Goal: Information Seeking & Learning: Learn about a topic

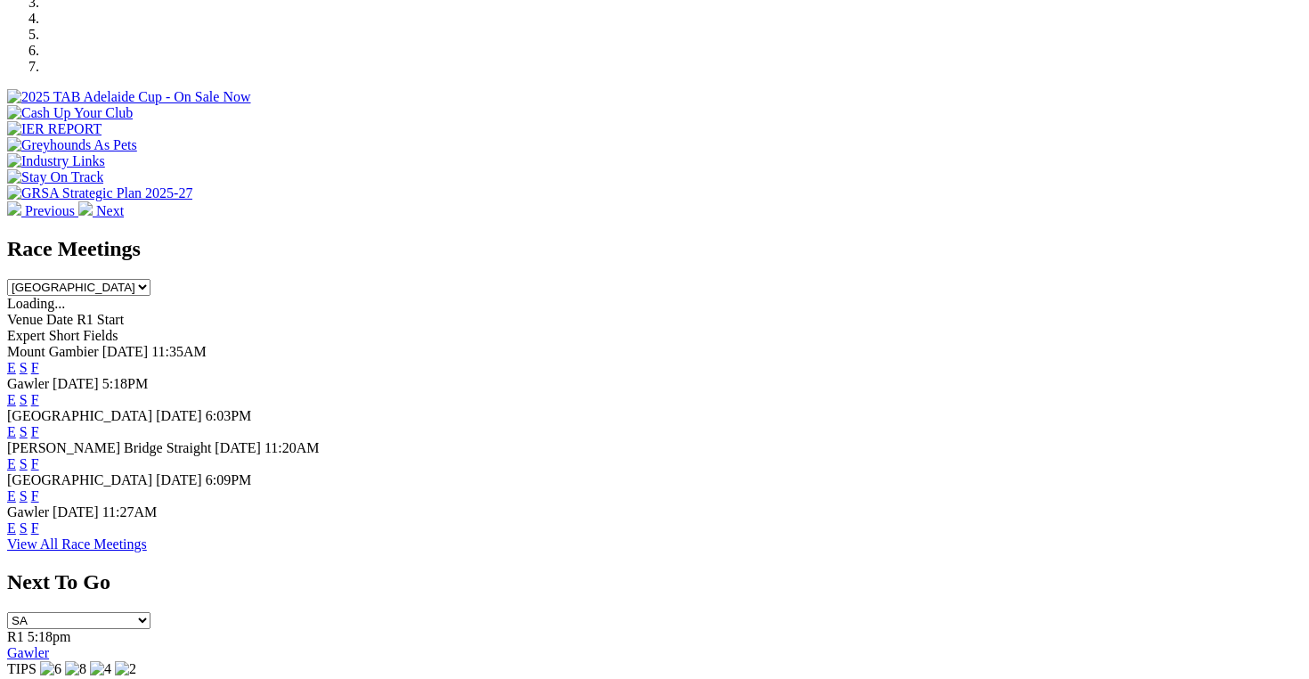
scroll to position [628, 0]
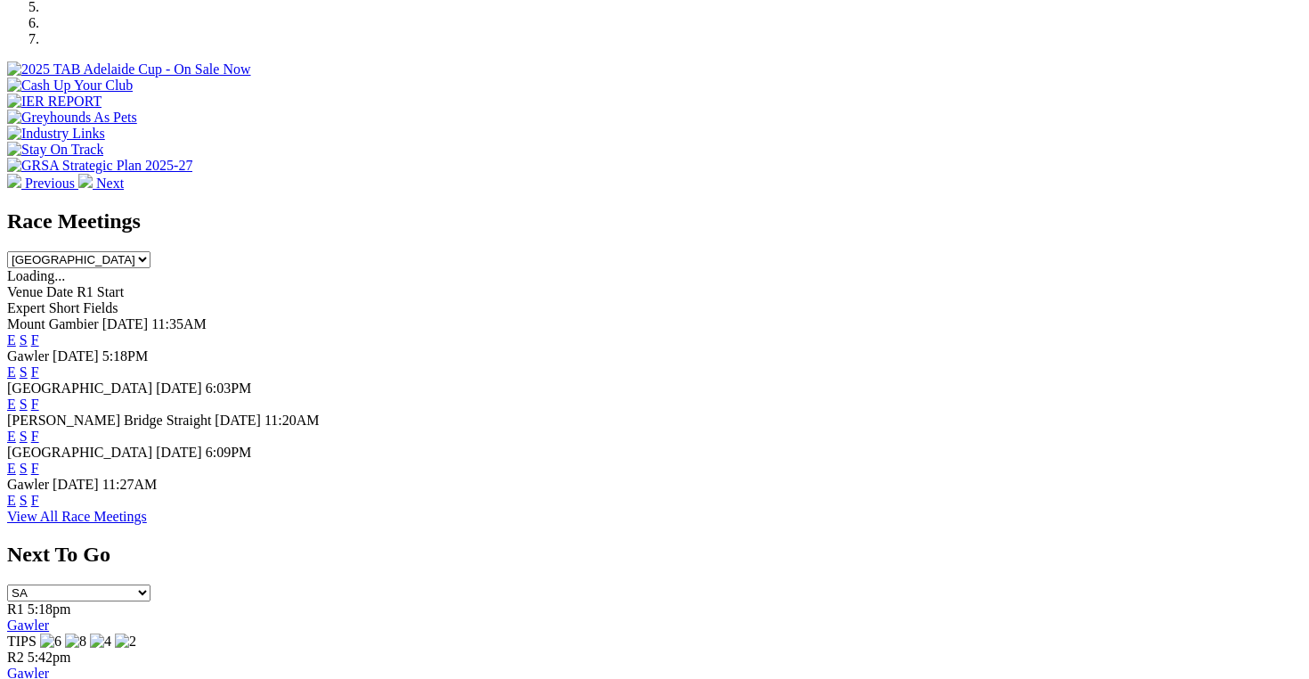
click at [16, 460] on link "E" at bounding box center [11, 467] width 9 height 15
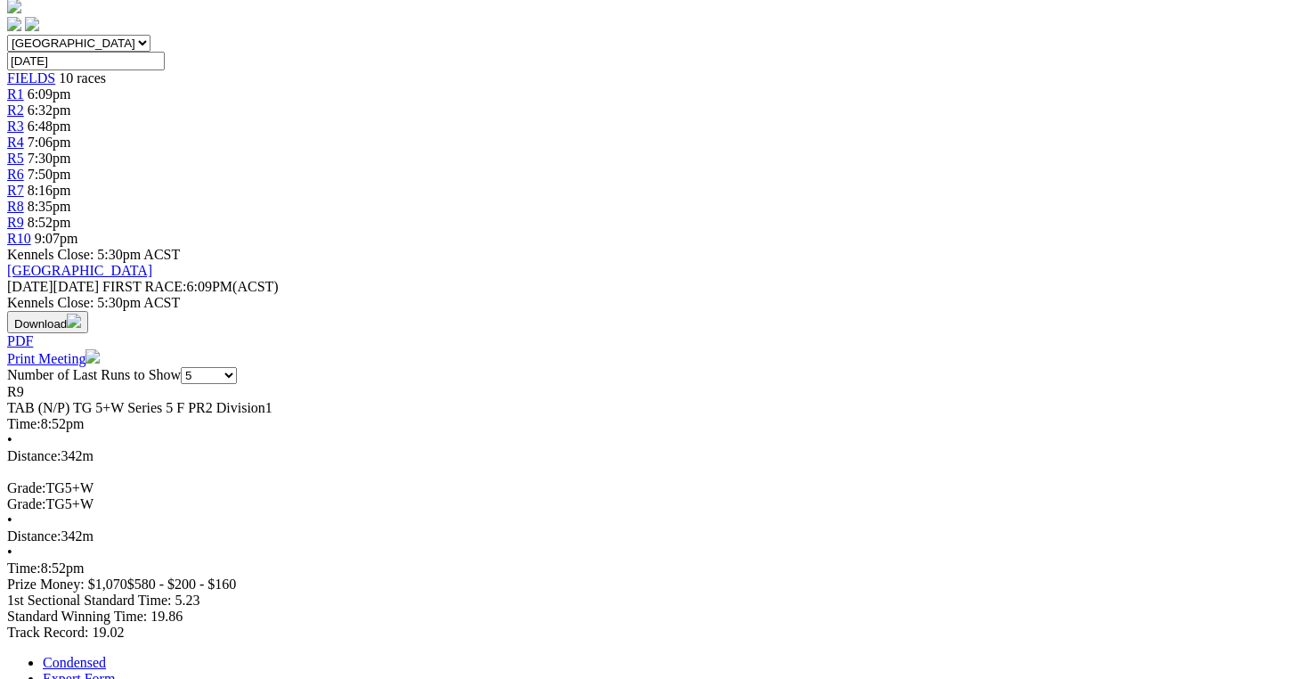
scroll to position [547, 0]
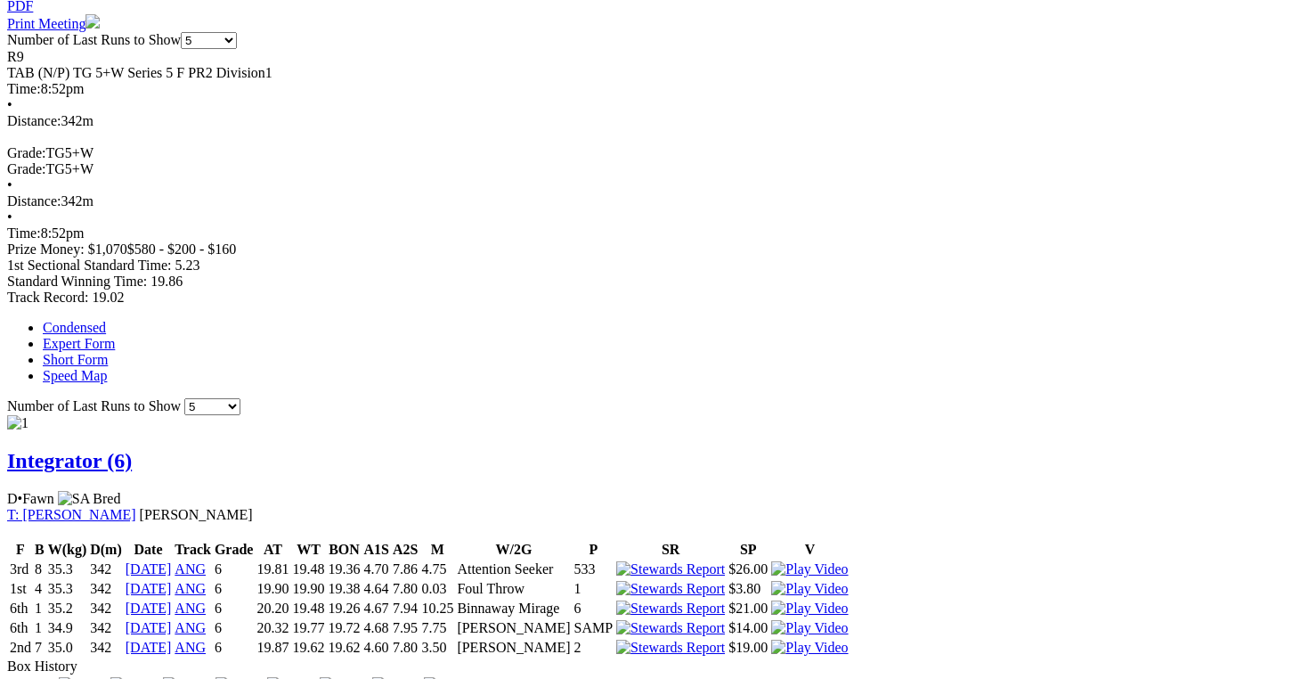
scroll to position [882, 0]
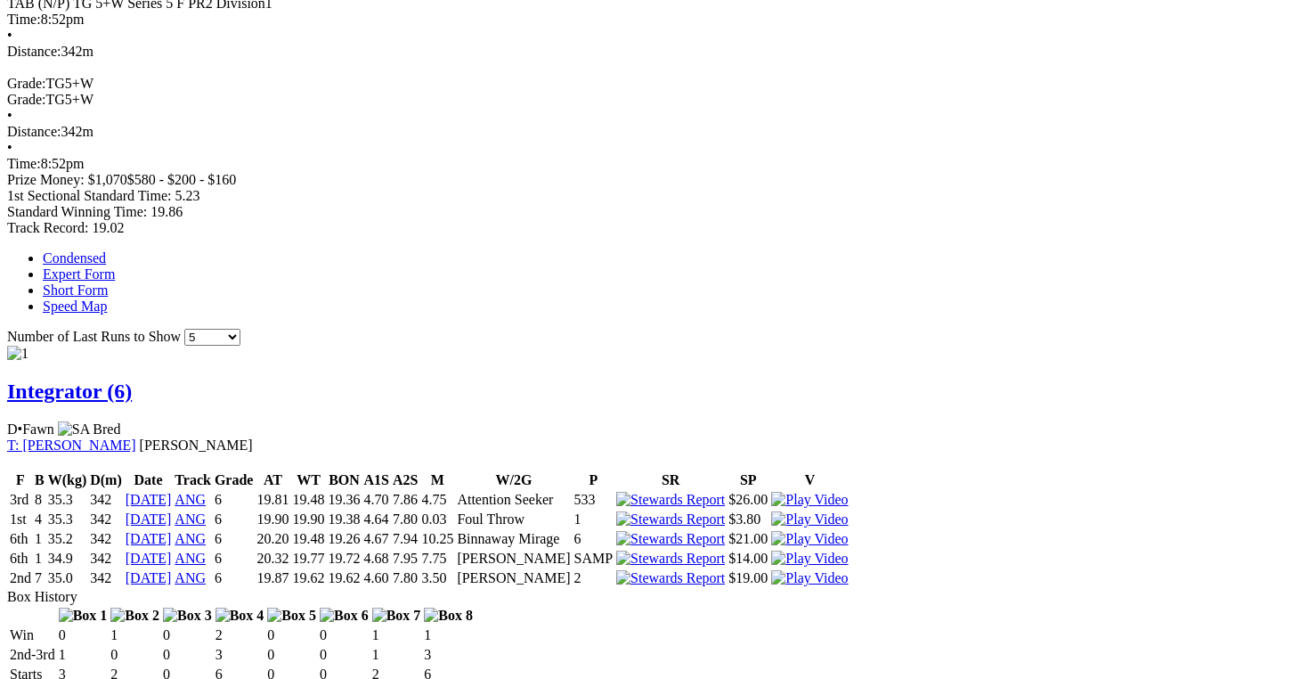
scroll to position [952, 0]
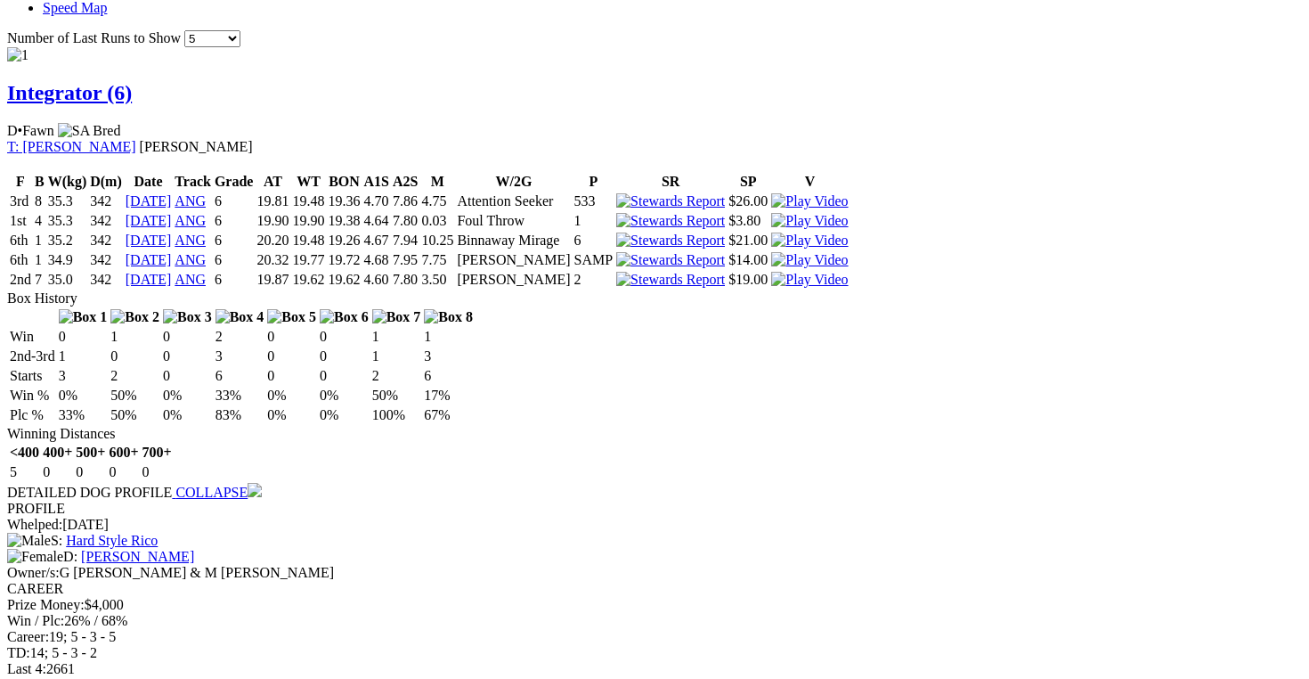
scroll to position [1248, 0]
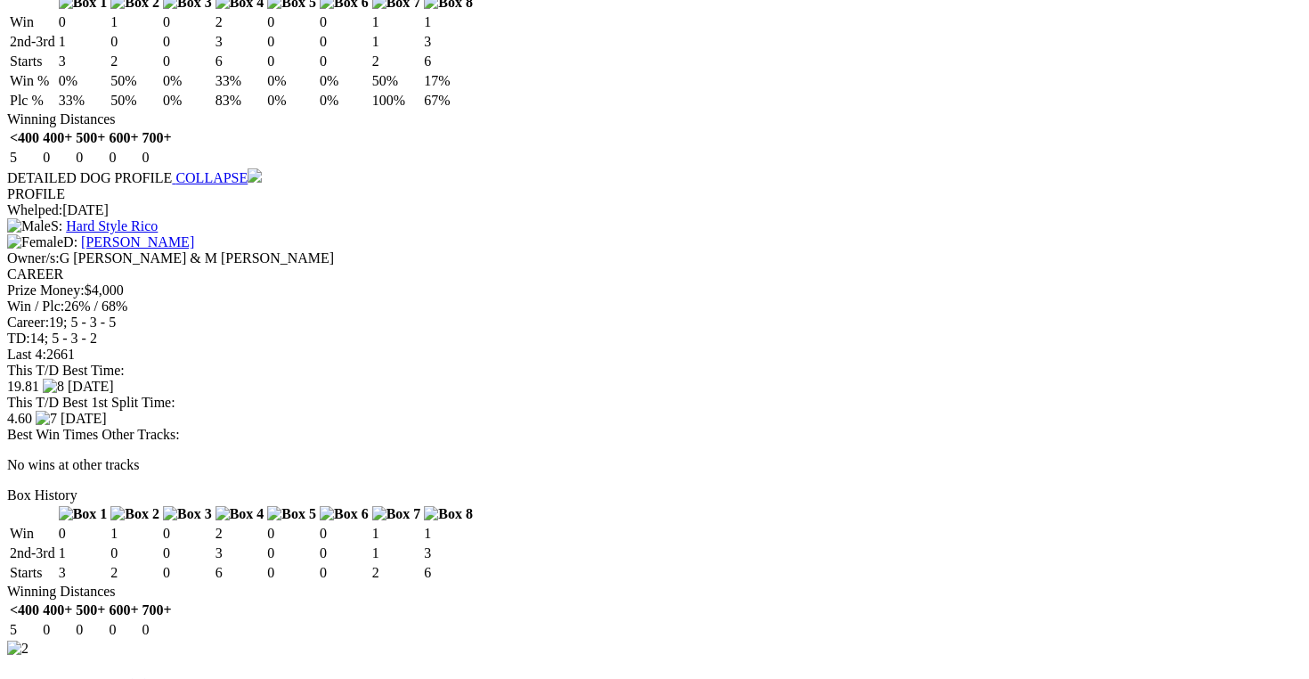
scroll to position [1598, 0]
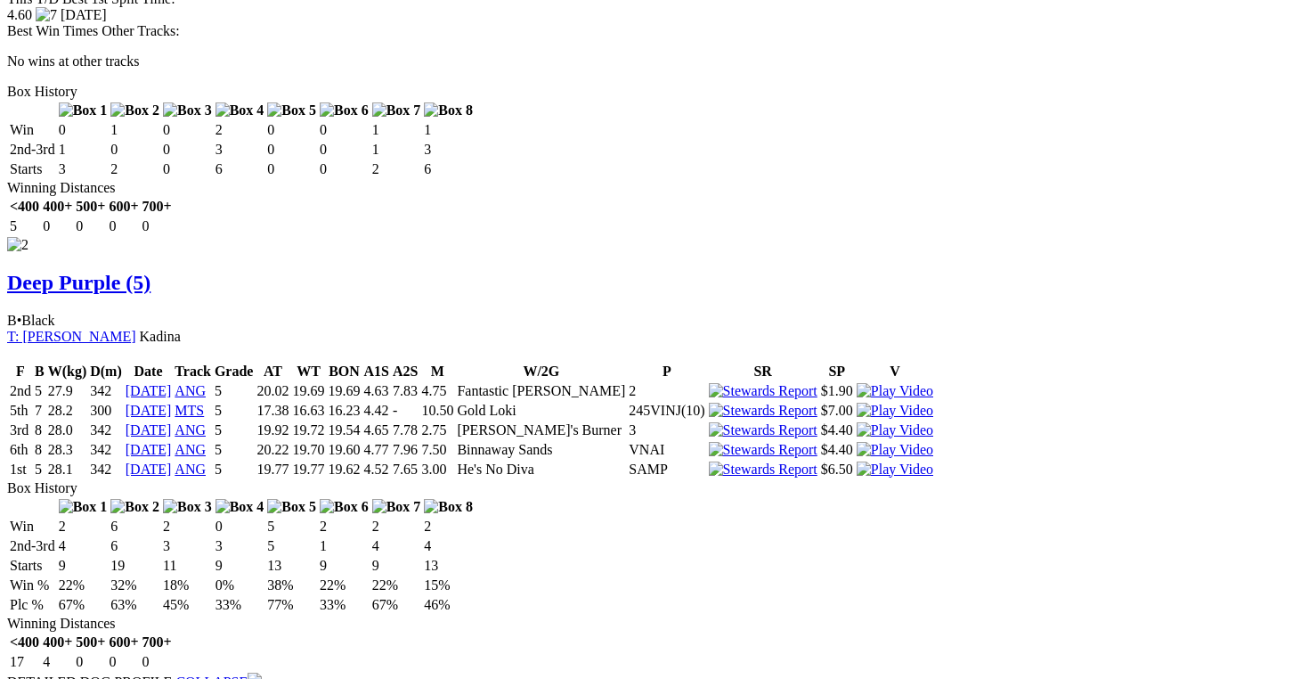
scroll to position [1969, 0]
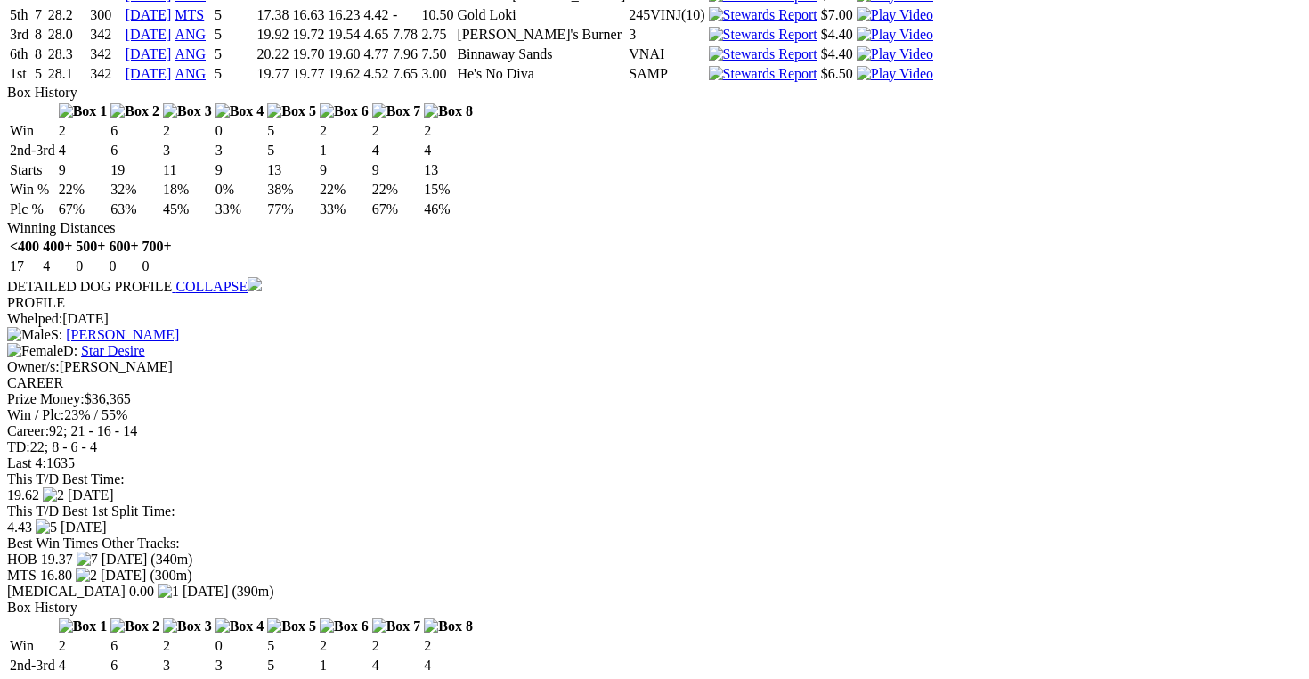
scroll to position [2399, 0]
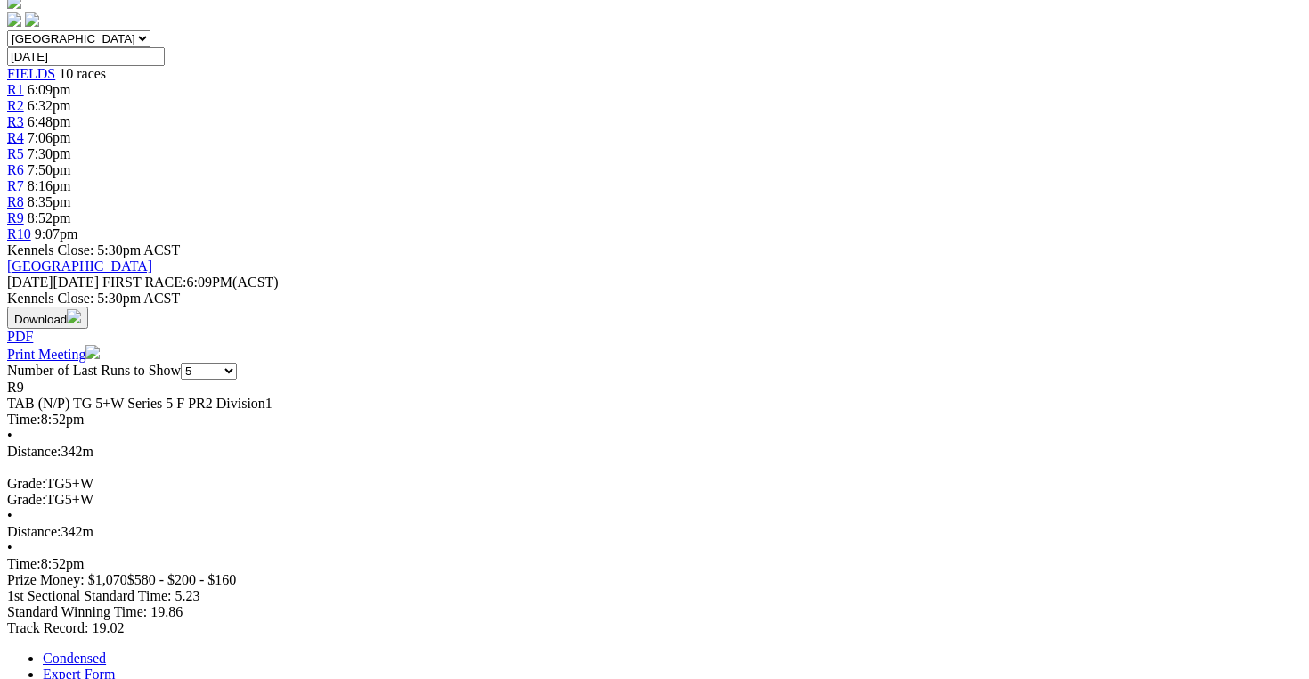
scroll to position [0, 0]
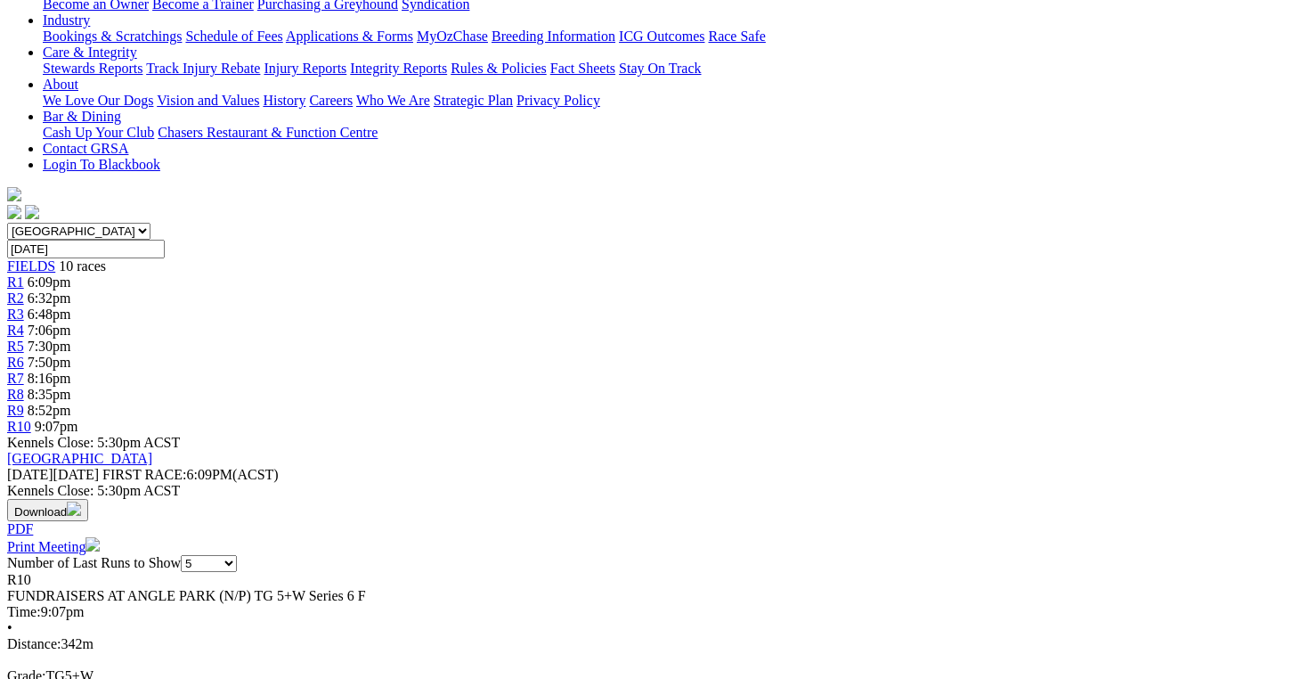
scroll to position [359, 0]
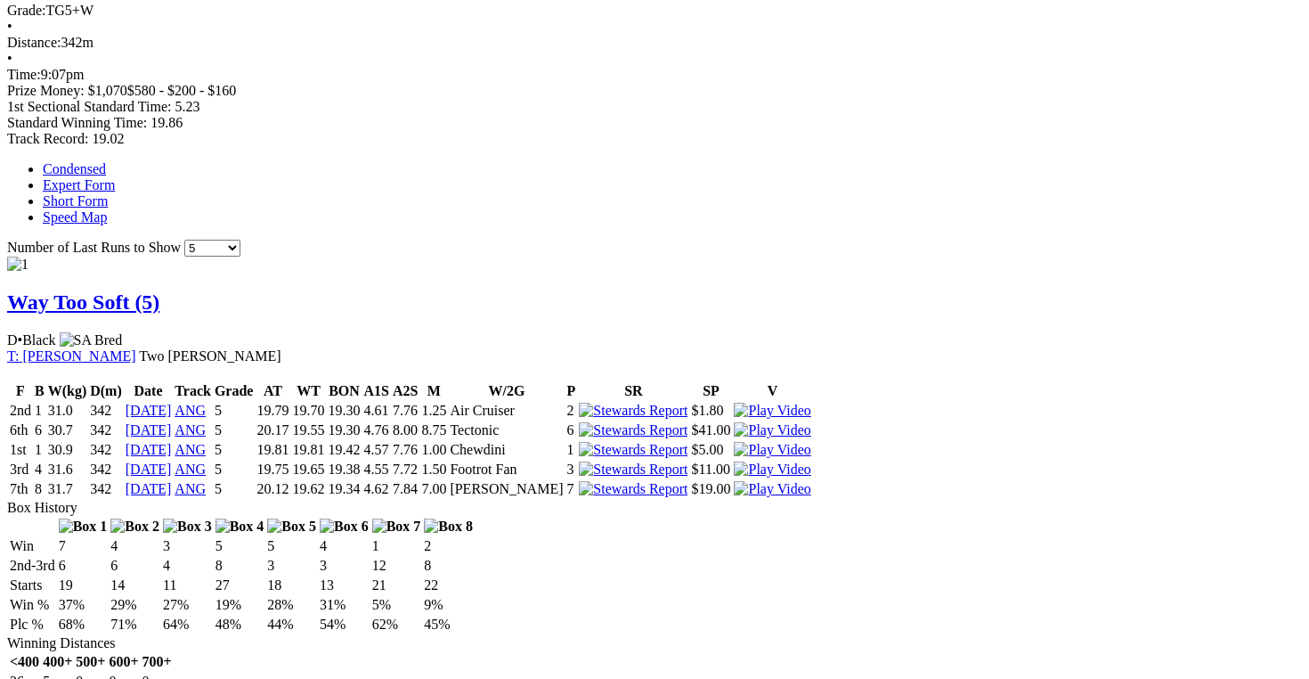
scroll to position [1042, 0]
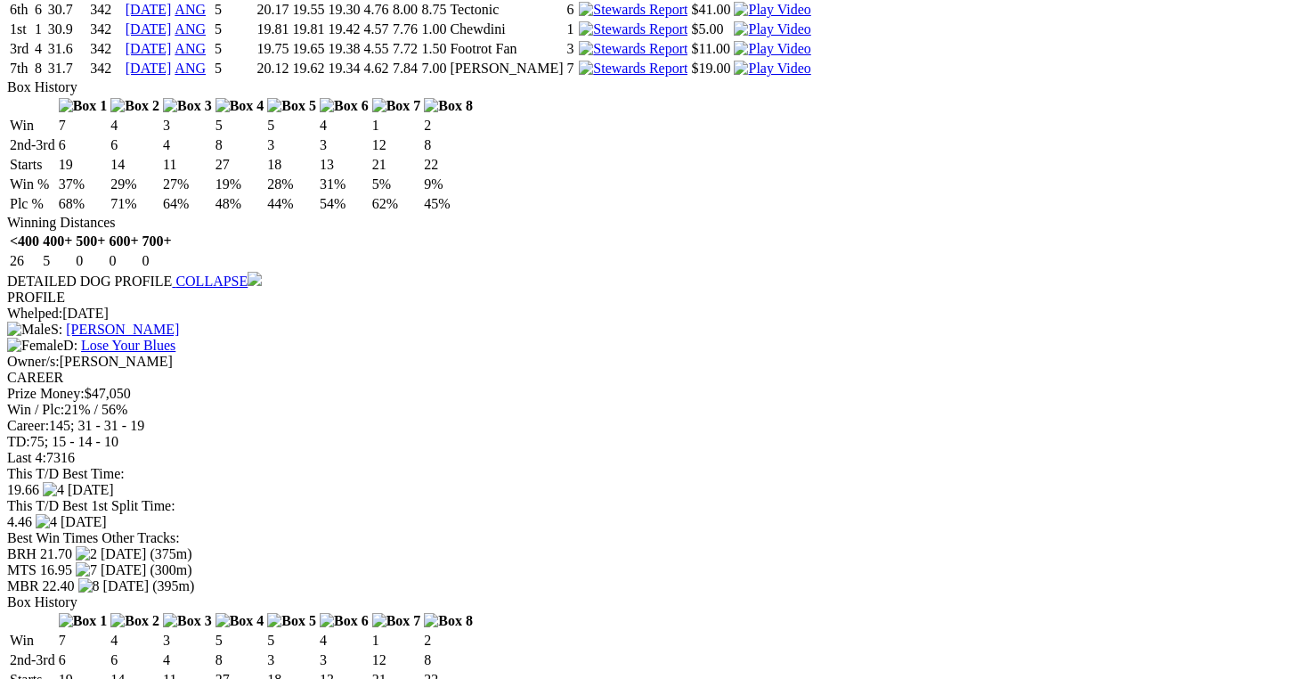
scroll to position [1435, 0]
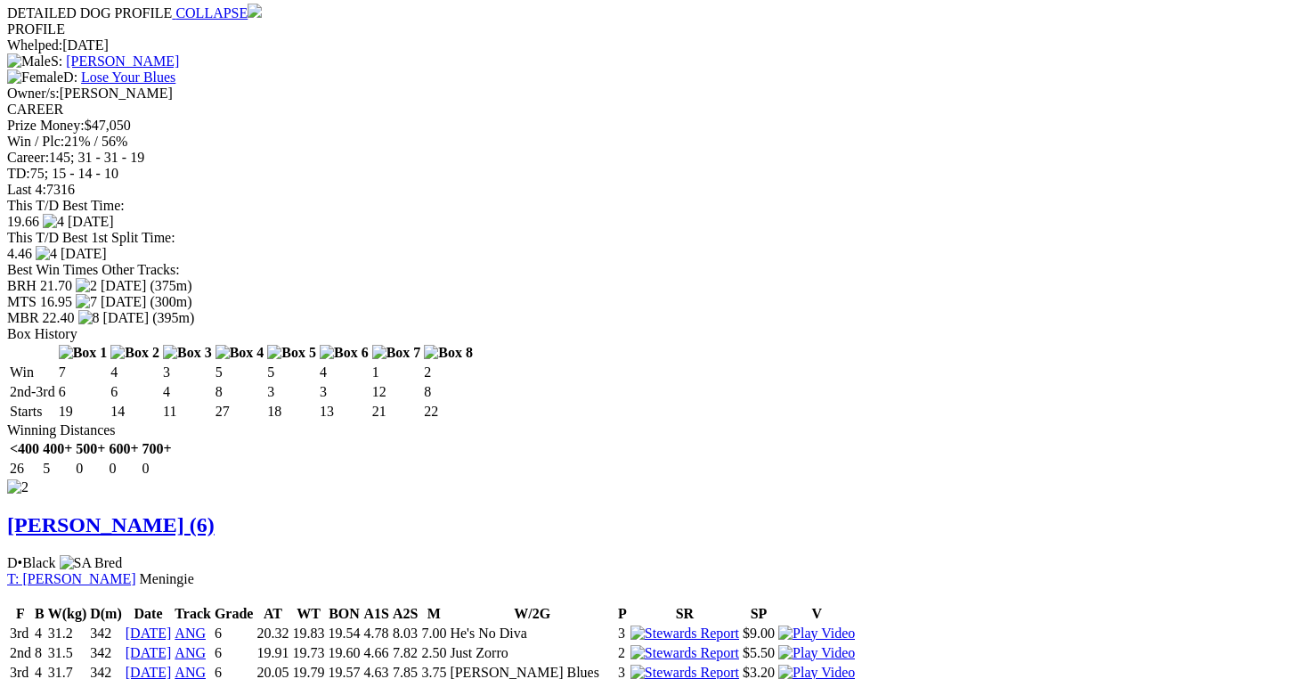
scroll to position [1728, 0]
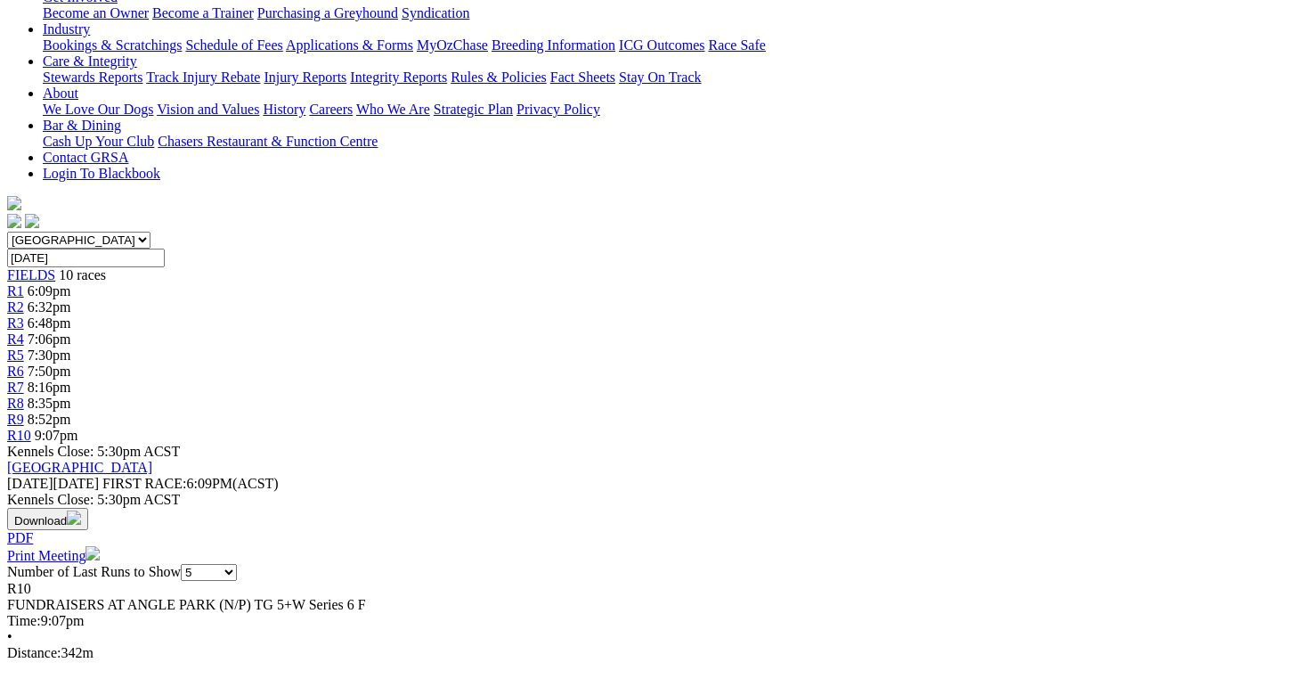
scroll to position [0, 0]
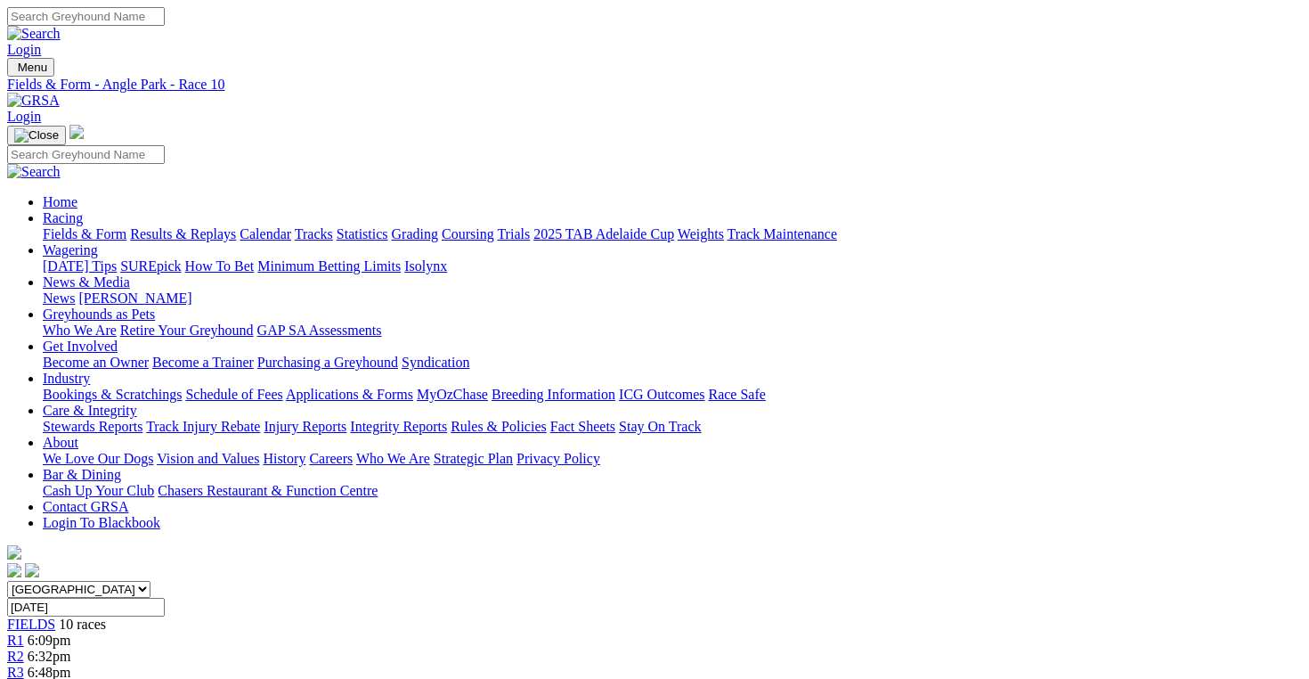
click at [106, 616] on span "10 races" at bounding box center [82, 623] width 47 height 15
click at [55, 616] on span "FIELDS" at bounding box center [31, 623] width 48 height 15
click at [97, 226] on link "Fields & Form" at bounding box center [85, 233] width 84 height 15
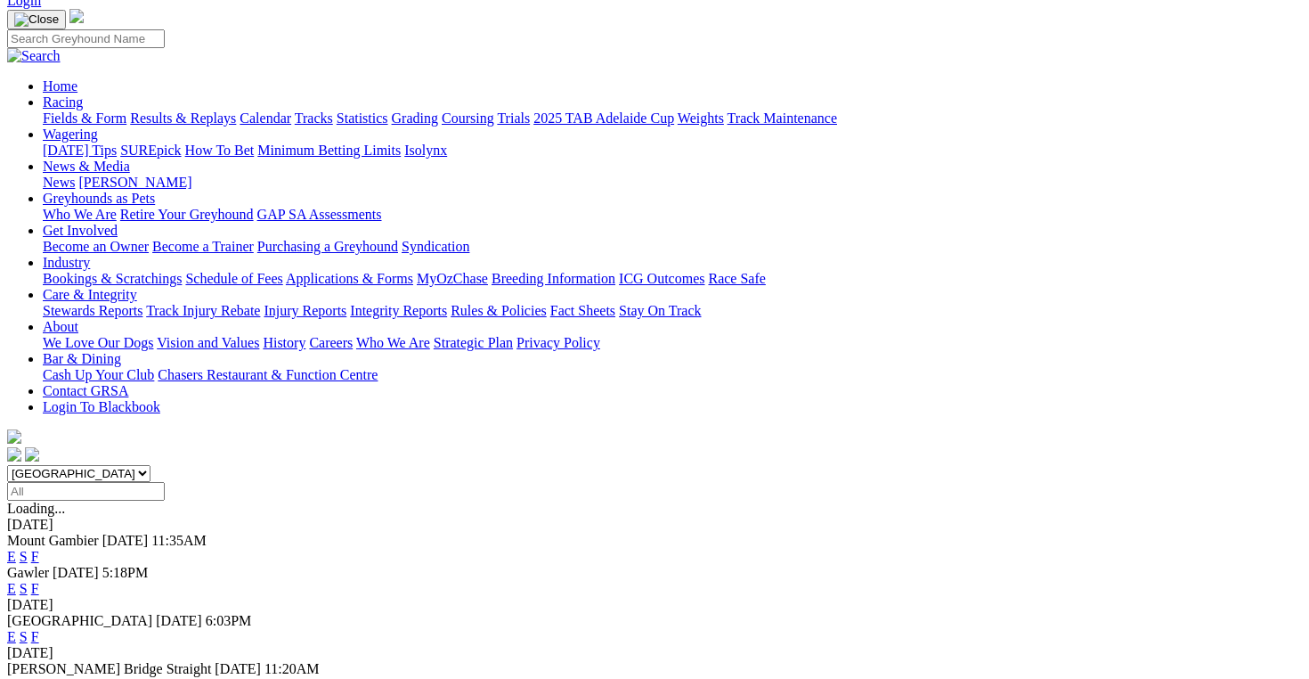
scroll to position [118, 0]
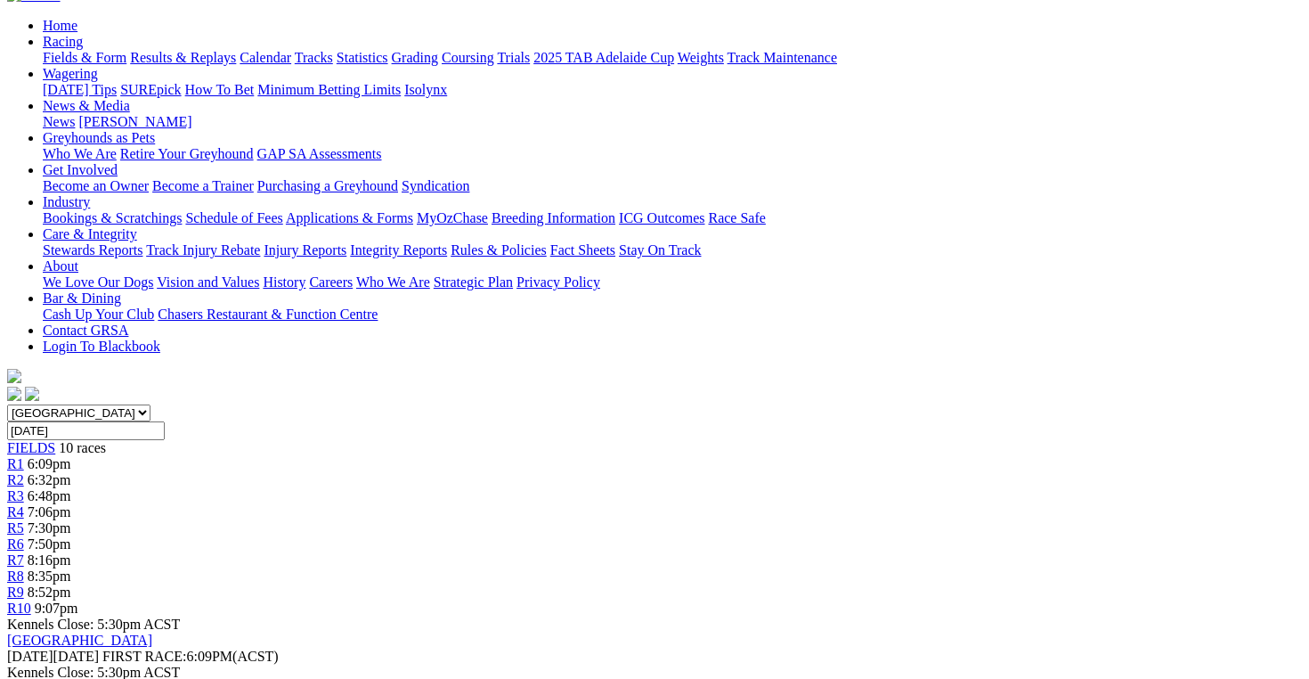
scroll to position [162, 2]
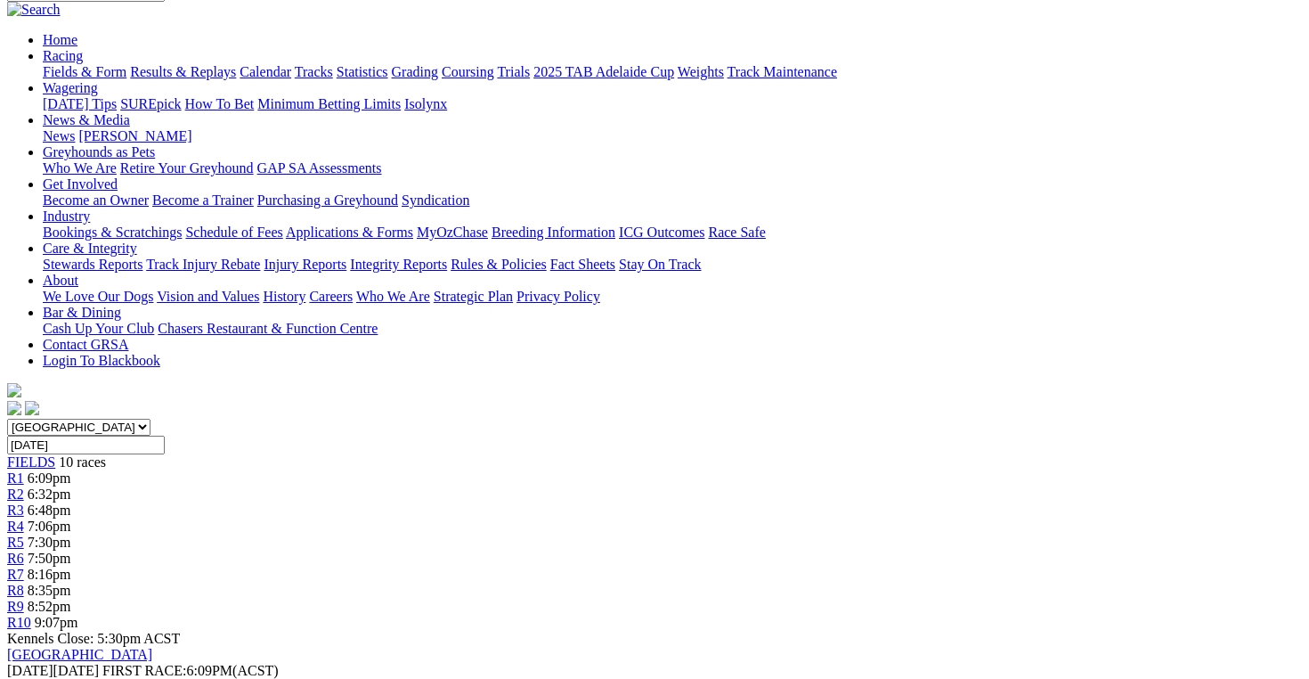
click at [376, 486] on div "R2 6:32pm" at bounding box center [654, 494] width 1295 height 16
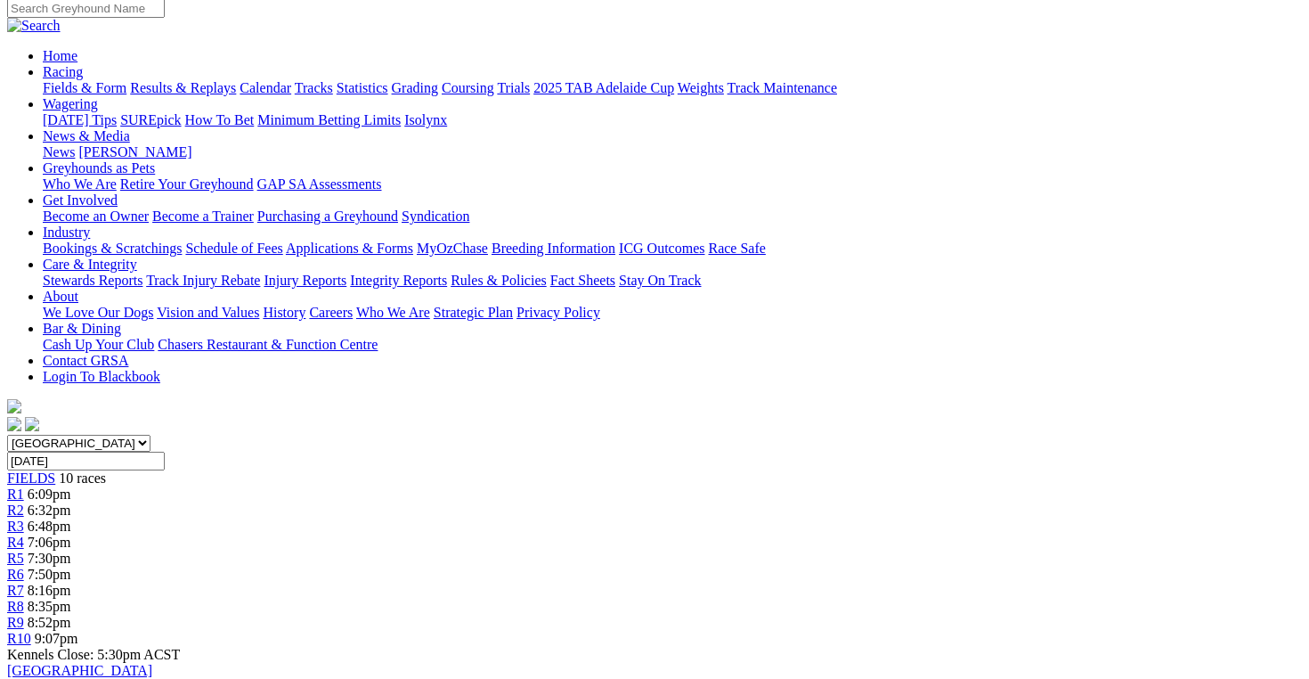
scroll to position [102, 8]
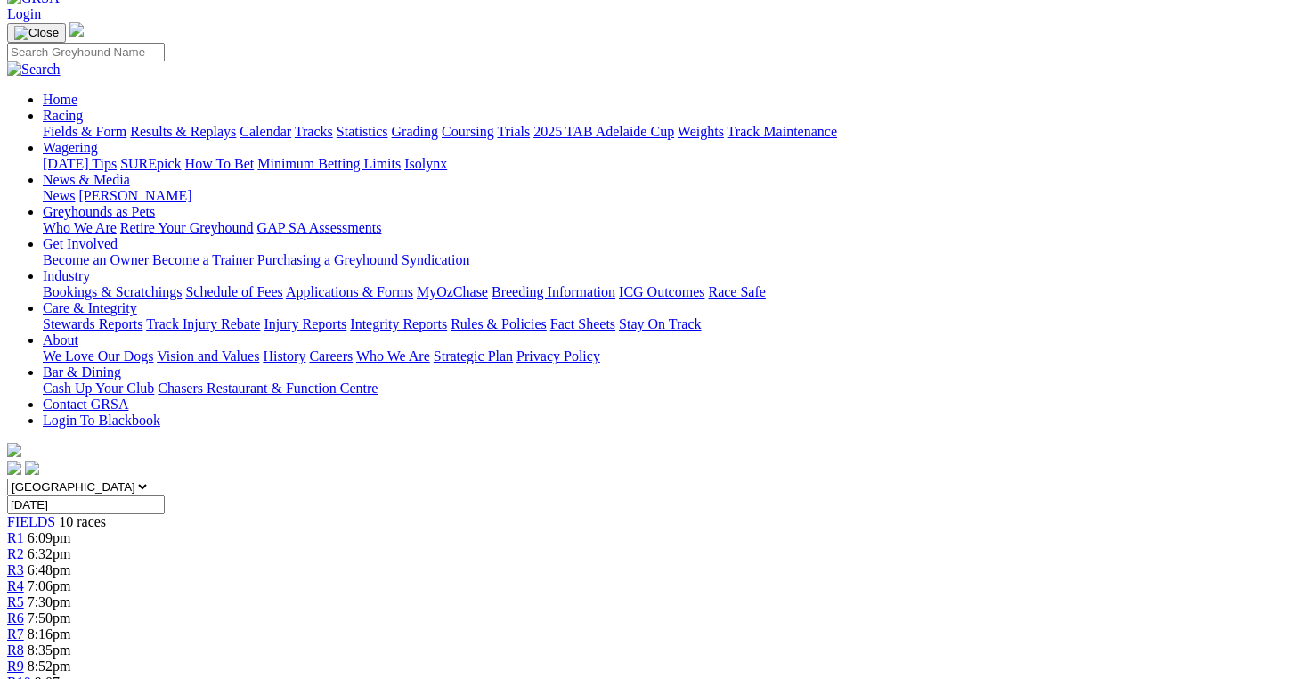
click at [467, 562] on div "R3 6:48pm" at bounding box center [654, 570] width 1295 height 16
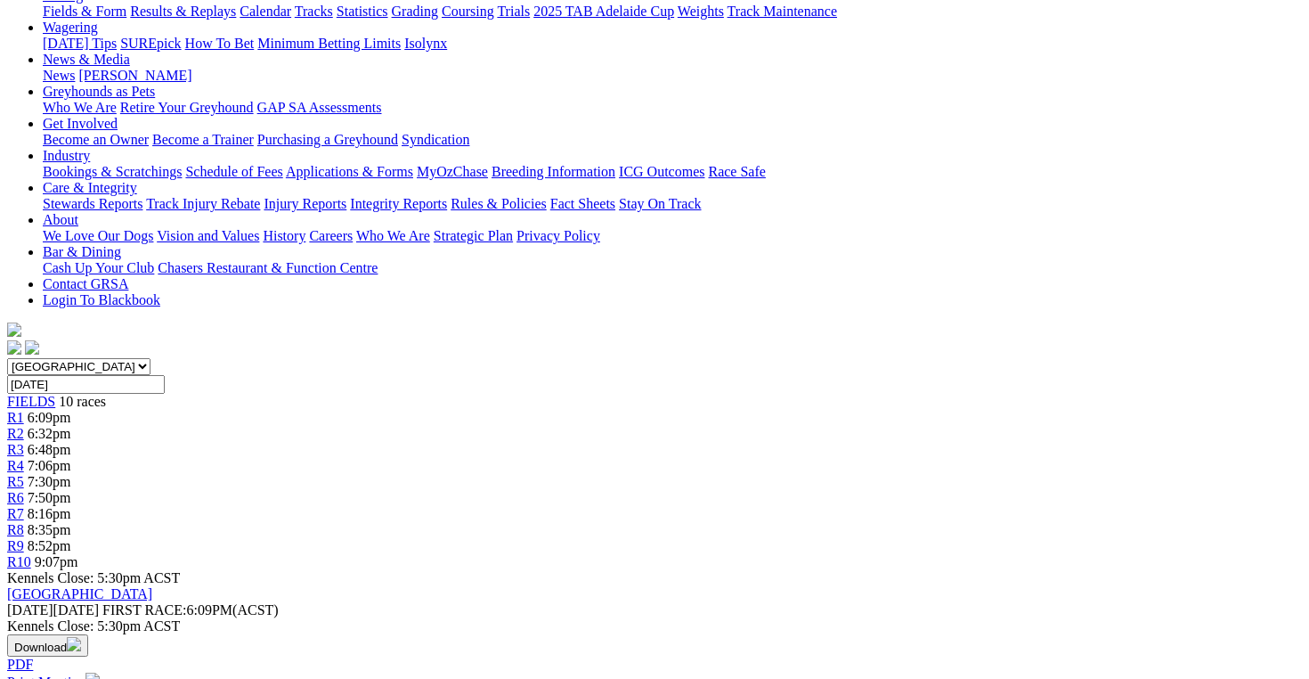
scroll to position [222, 0]
click at [71, 459] on span "7:06pm" at bounding box center [50, 466] width 44 height 15
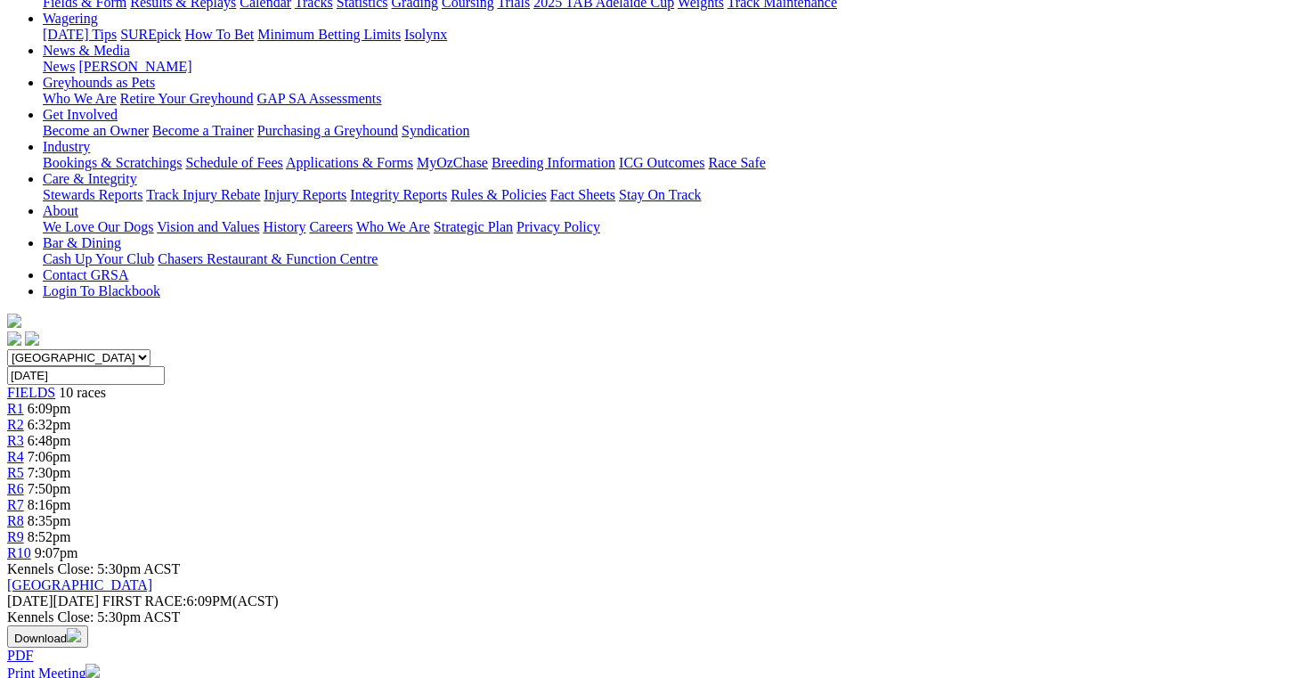
scroll to position [221, 7]
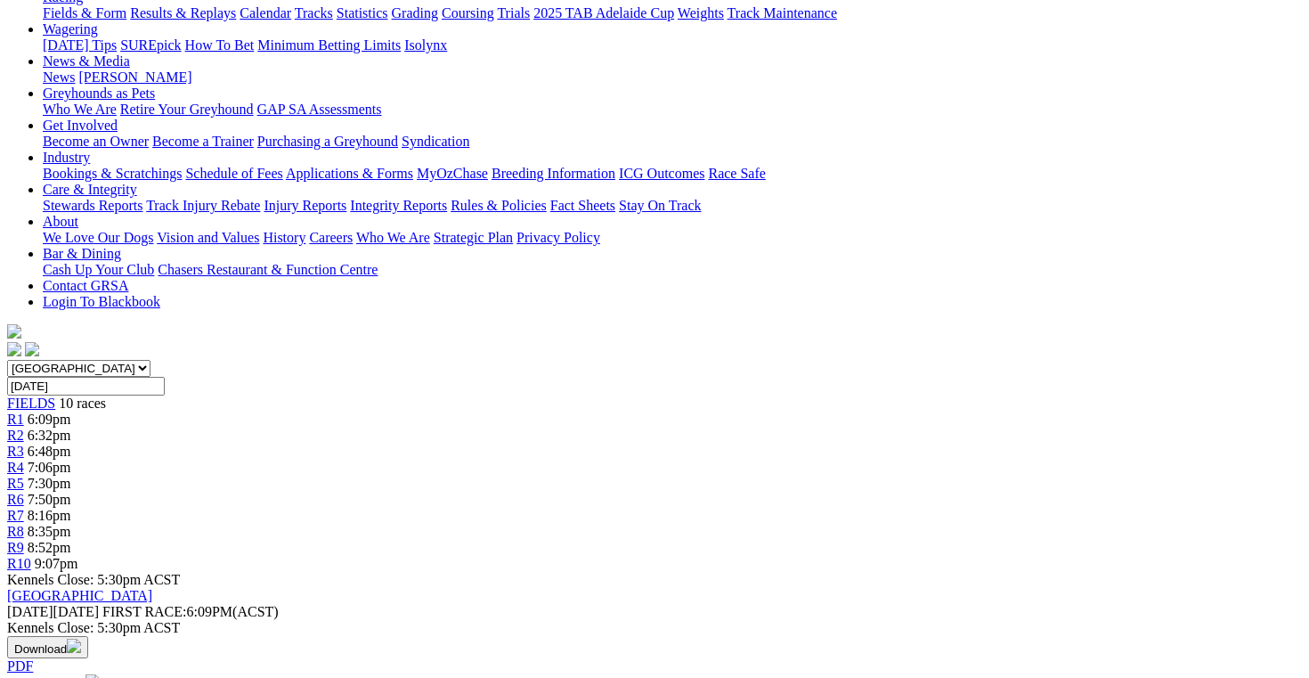
click at [24, 476] on link "R5" at bounding box center [15, 483] width 17 height 15
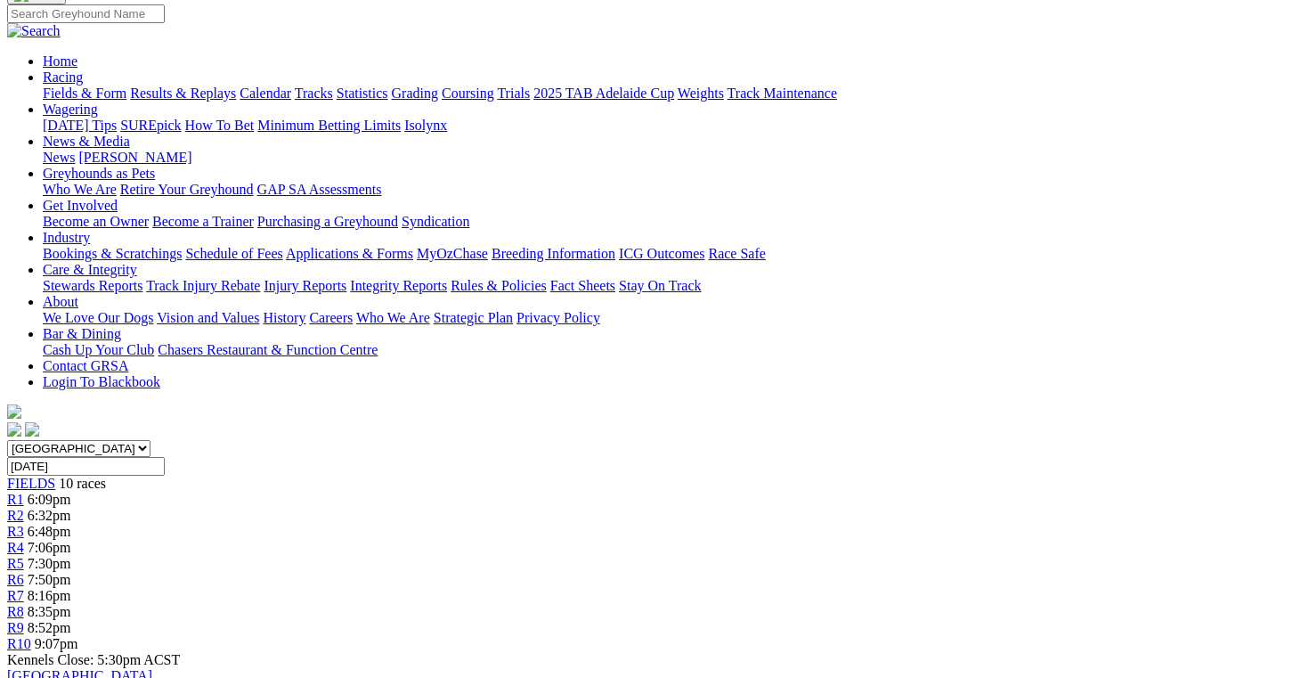
scroll to position [107, 0]
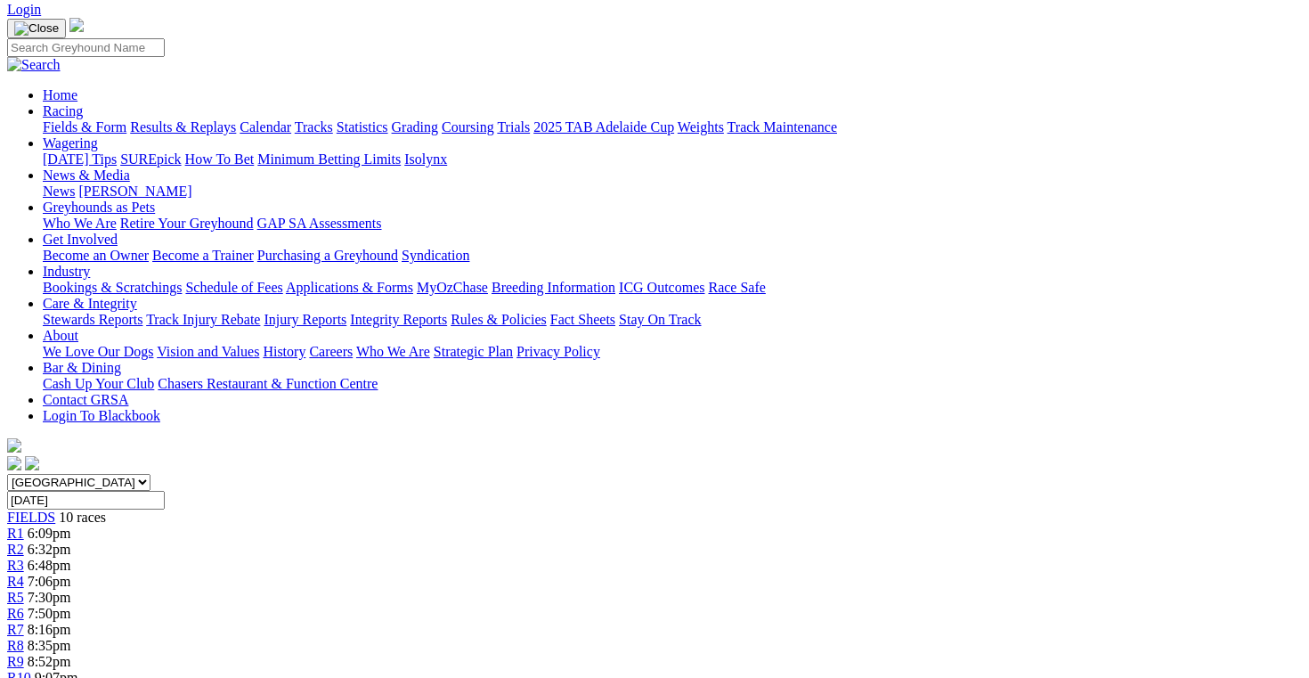
click at [730, 606] on div "R6 7:50pm" at bounding box center [654, 614] width 1295 height 16
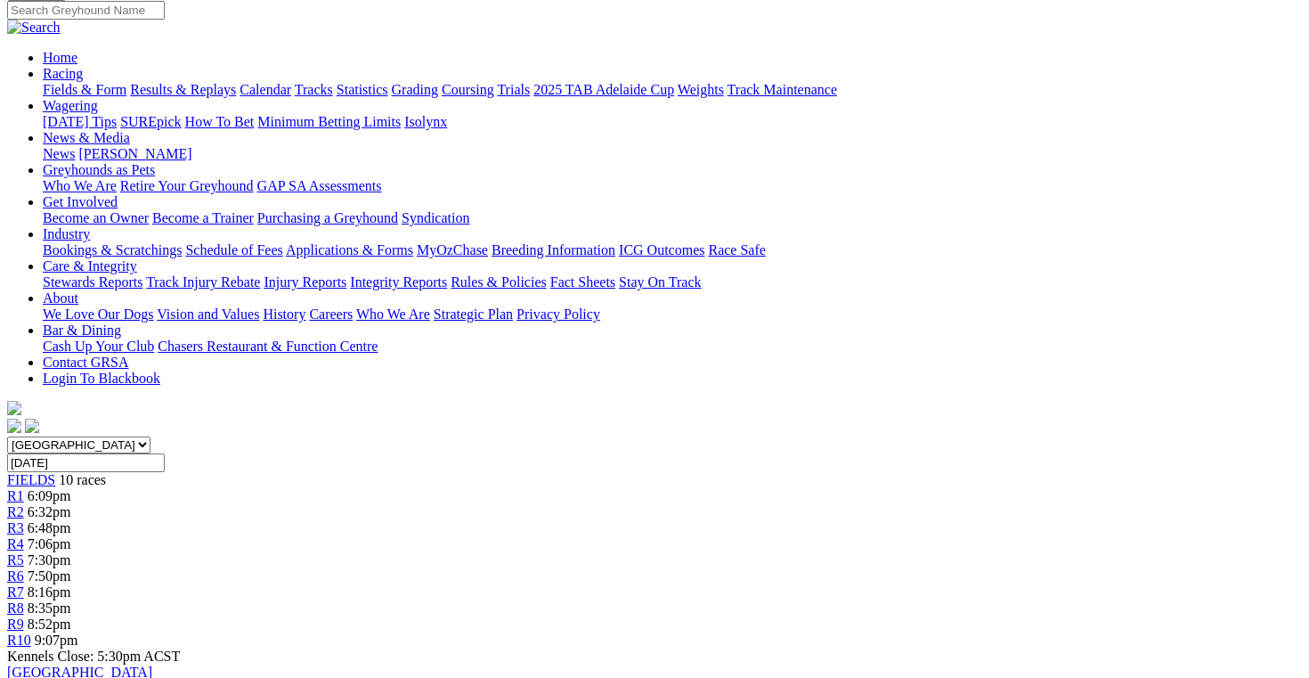
scroll to position [145, 5]
click at [71, 583] on span "8:16pm" at bounding box center [50, 590] width 44 height 15
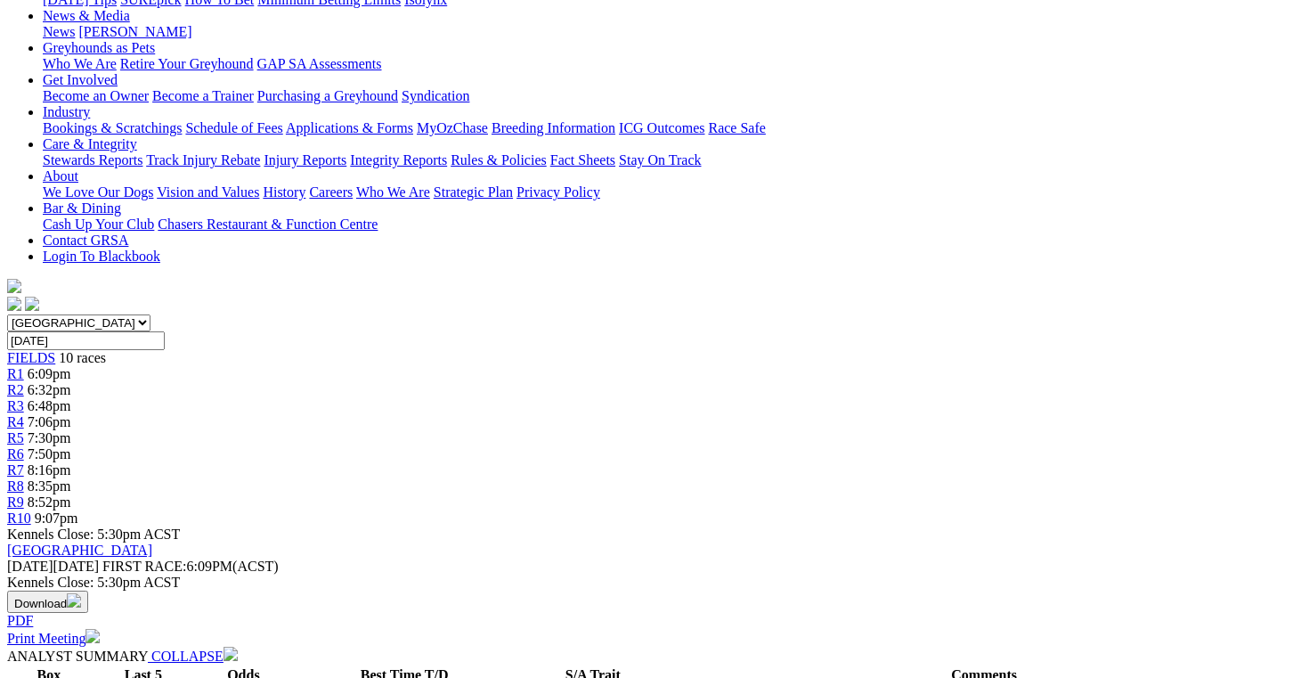
scroll to position [267, 0]
click at [71, 477] on span "8:35pm" at bounding box center [50, 484] width 44 height 15
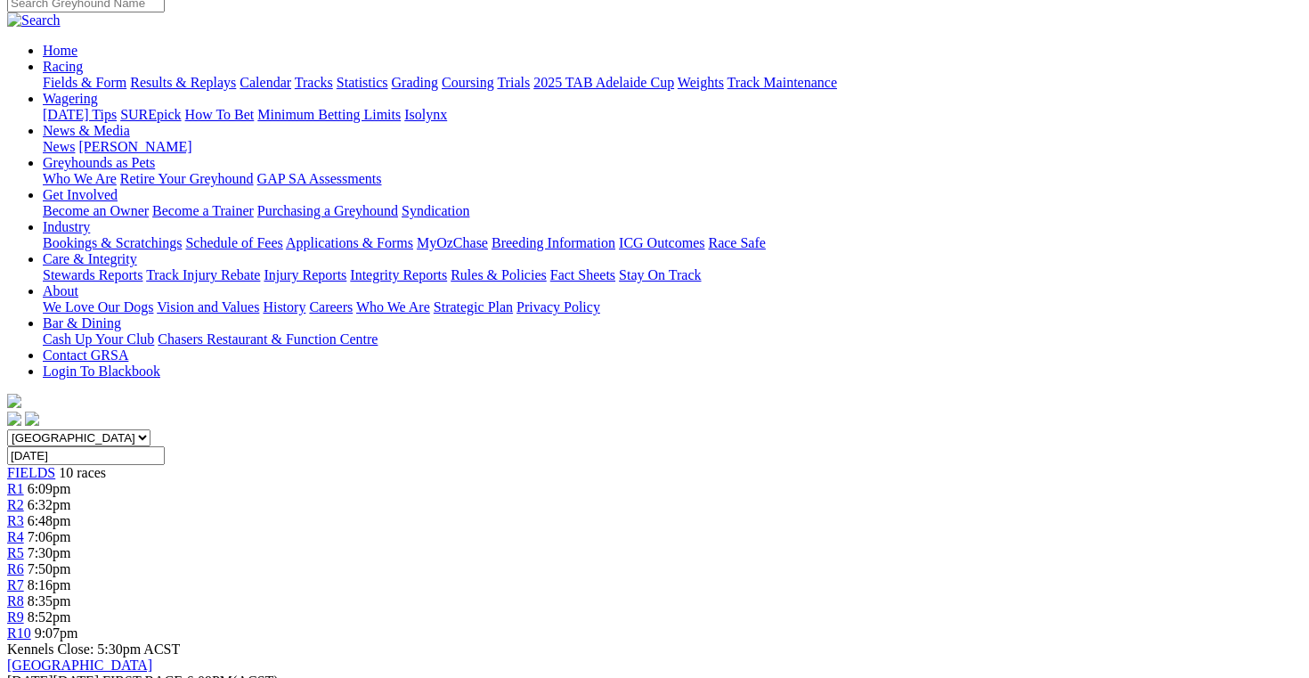
scroll to position [126, 20]
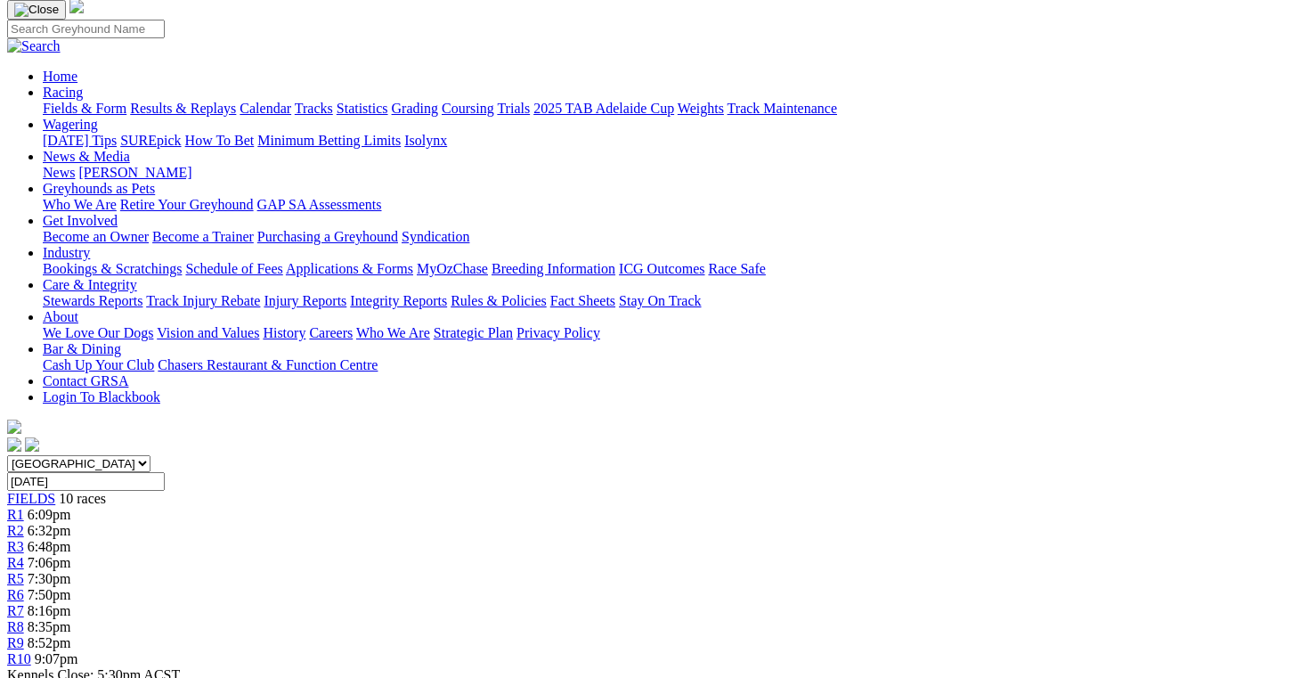
click at [71, 635] on span "8:52pm" at bounding box center [50, 642] width 44 height 15
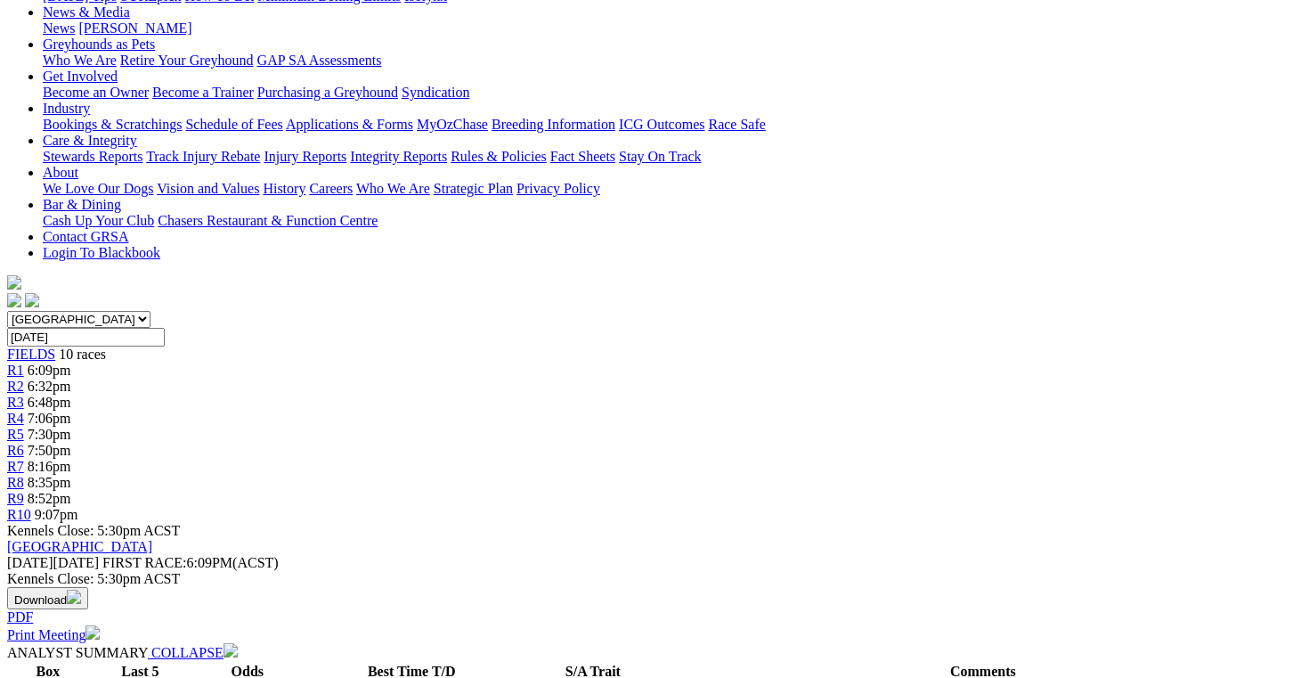
scroll to position [265, 1]
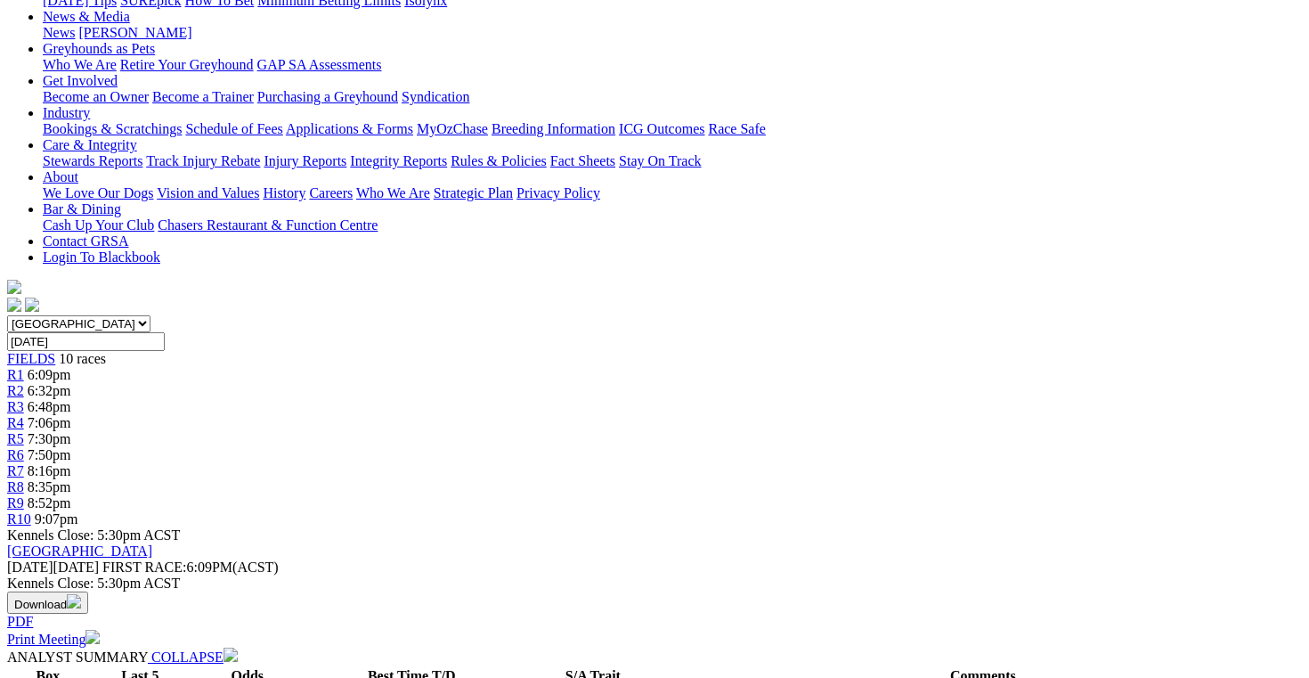
click at [31, 511] on link "R10" at bounding box center [19, 518] width 24 height 15
